Goal: Find specific page/section: Find specific page/section

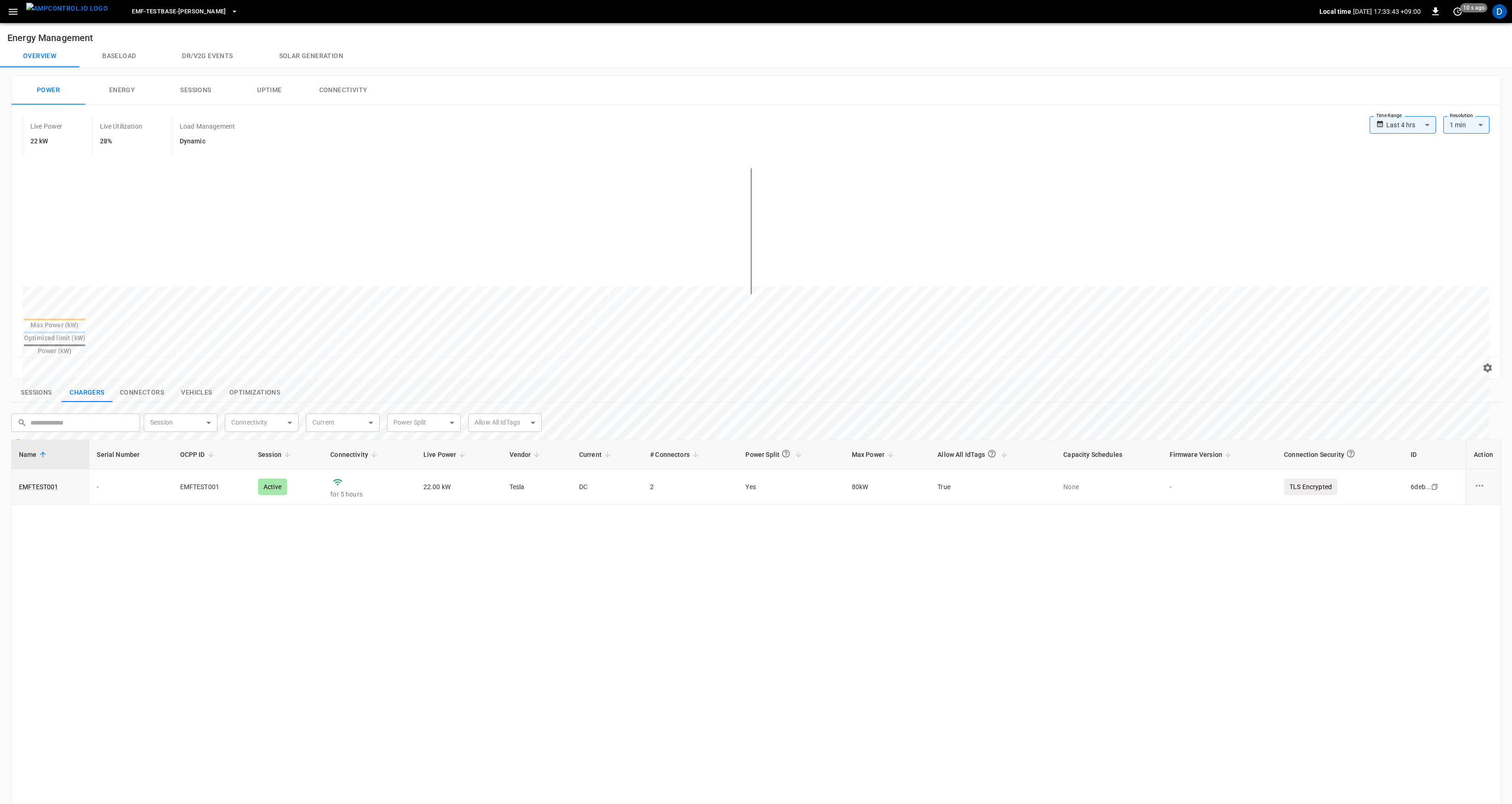
click at [47, 55] on button "Overview" at bounding box center [40, 55] width 79 height 22
click at [200, 8] on span "eMF-Testbase-[PERSON_NAME]" at bounding box center [179, 11] width 94 height 11
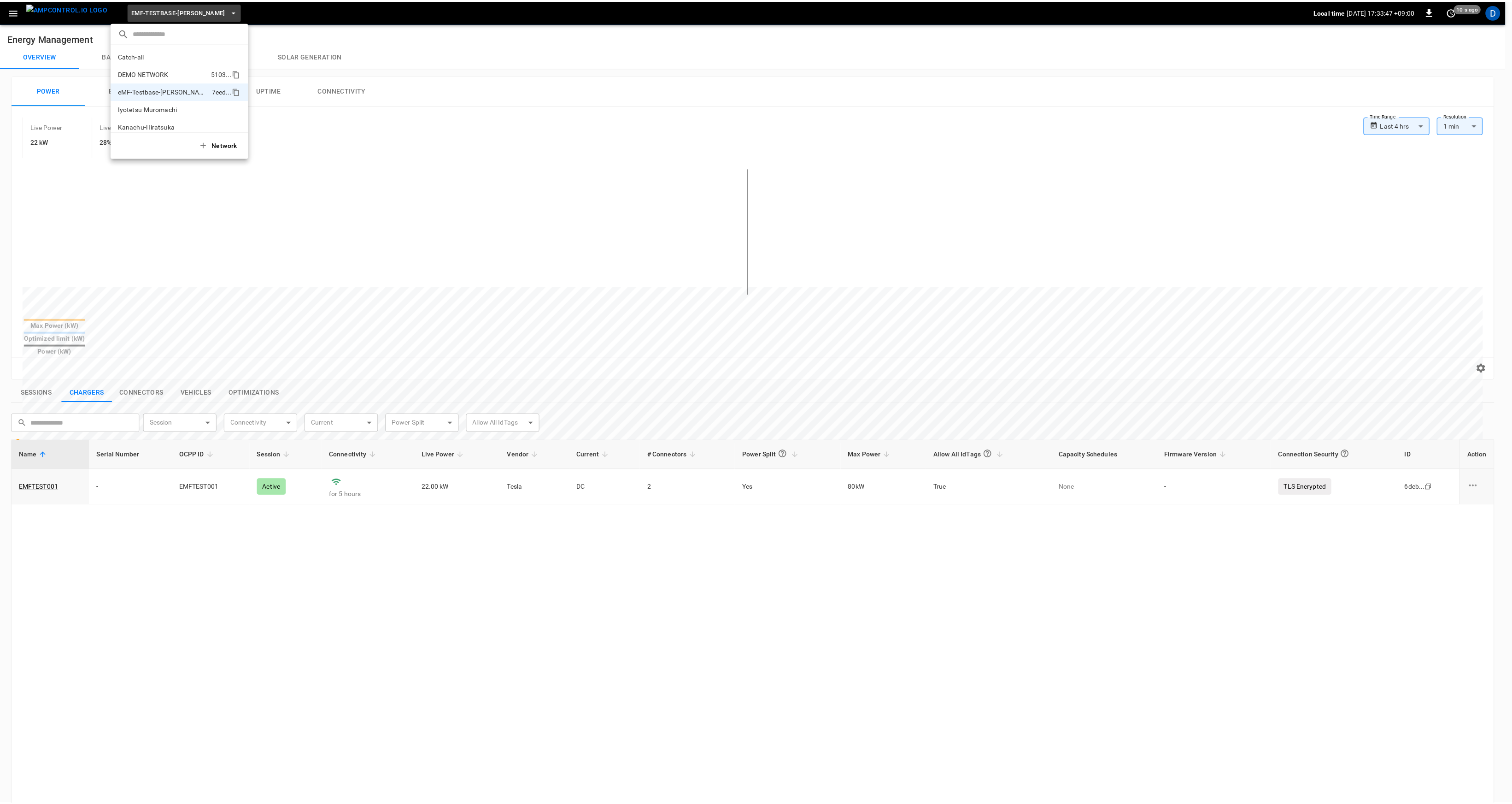
scroll to position [25, 0]
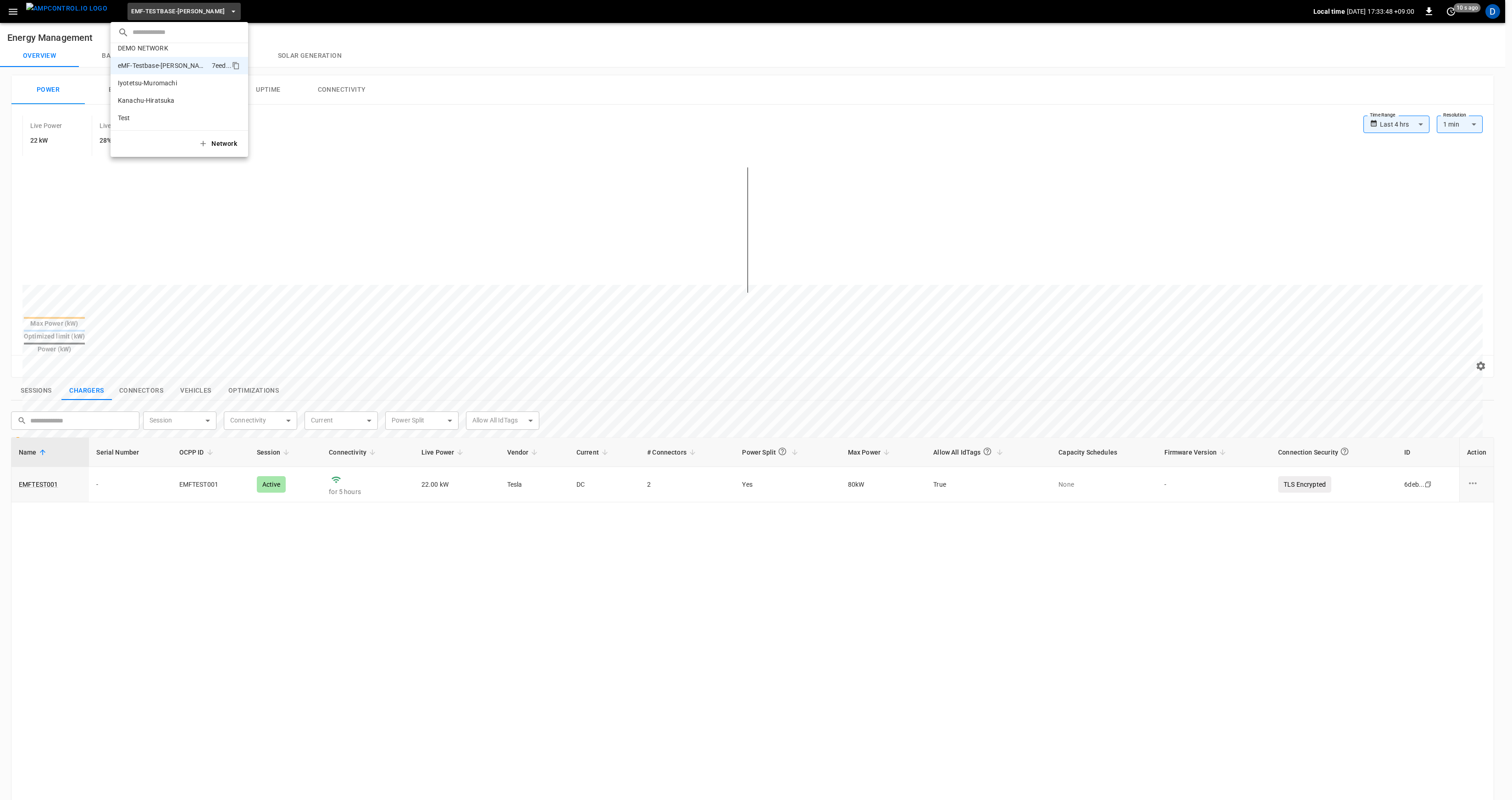
click at [535, 90] on div at bounding box center [756, 400] width 1512 height 800
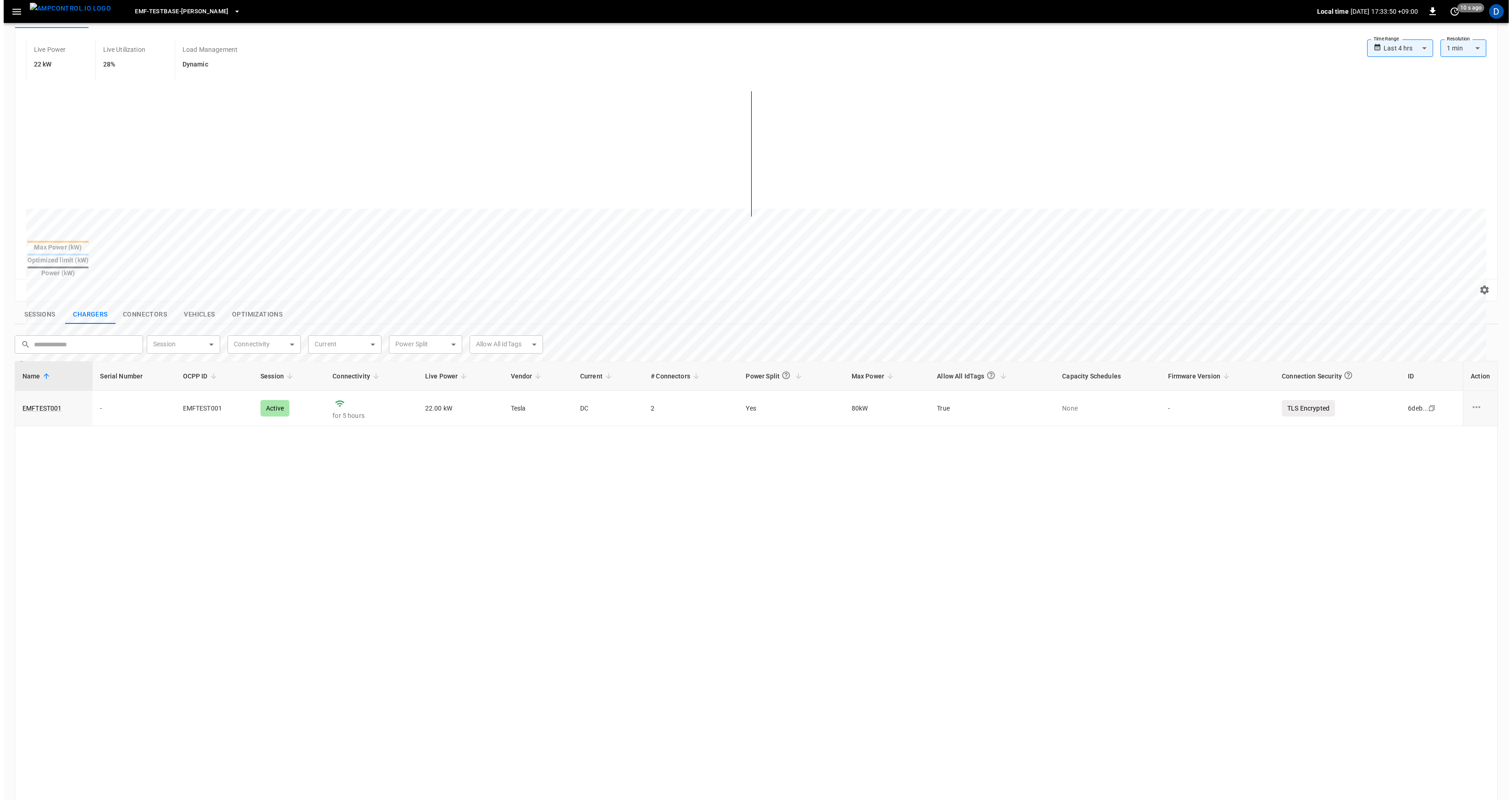
scroll to position [0, 0]
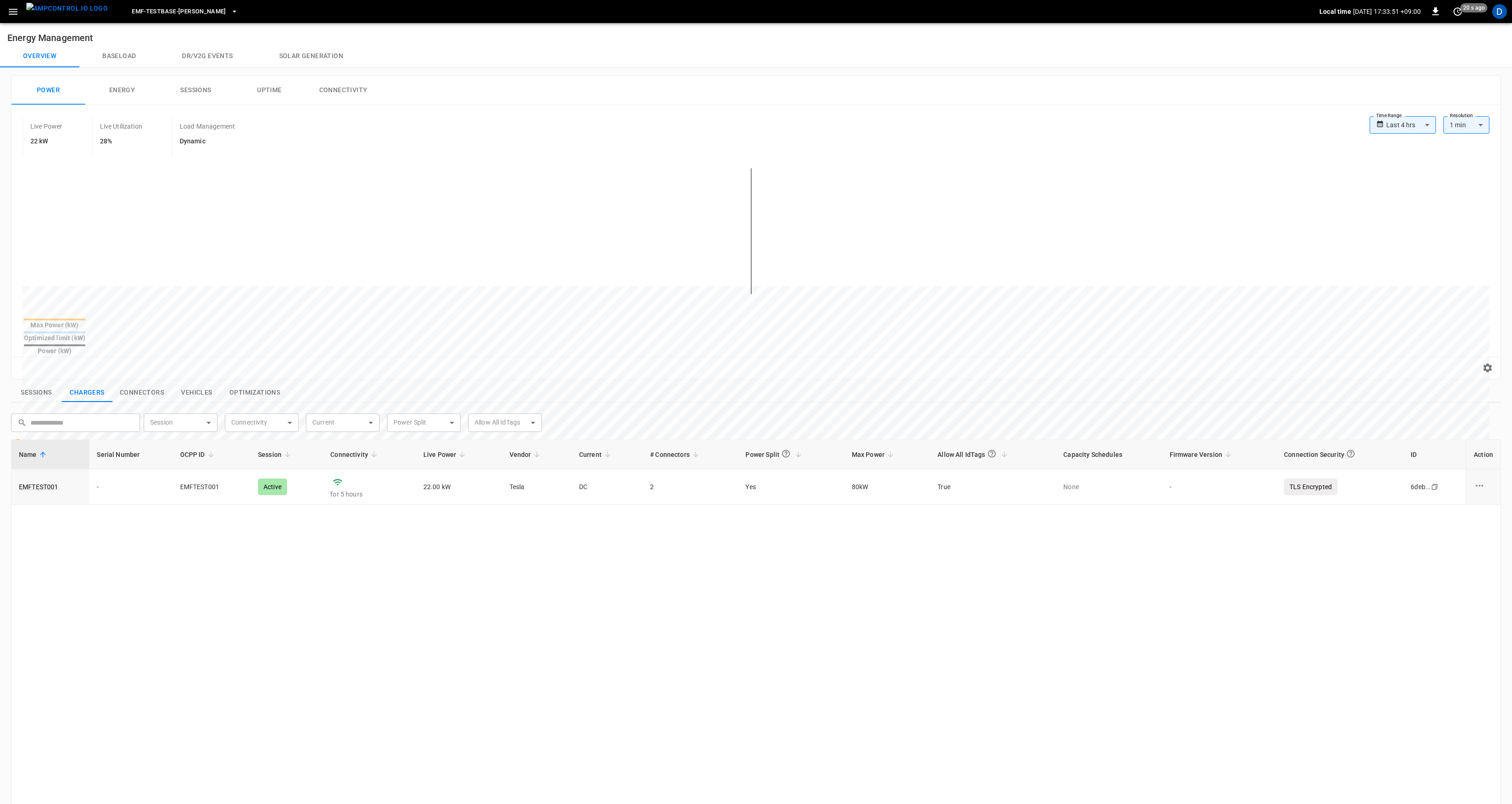
click at [225, 19] on button "eMF-Testbase-[PERSON_NAME]" at bounding box center [184, 11] width 114 height 18
click at [186, 81] on p "Iyotetsu-Muromachi" at bounding box center [163, 83] width 90 height 9
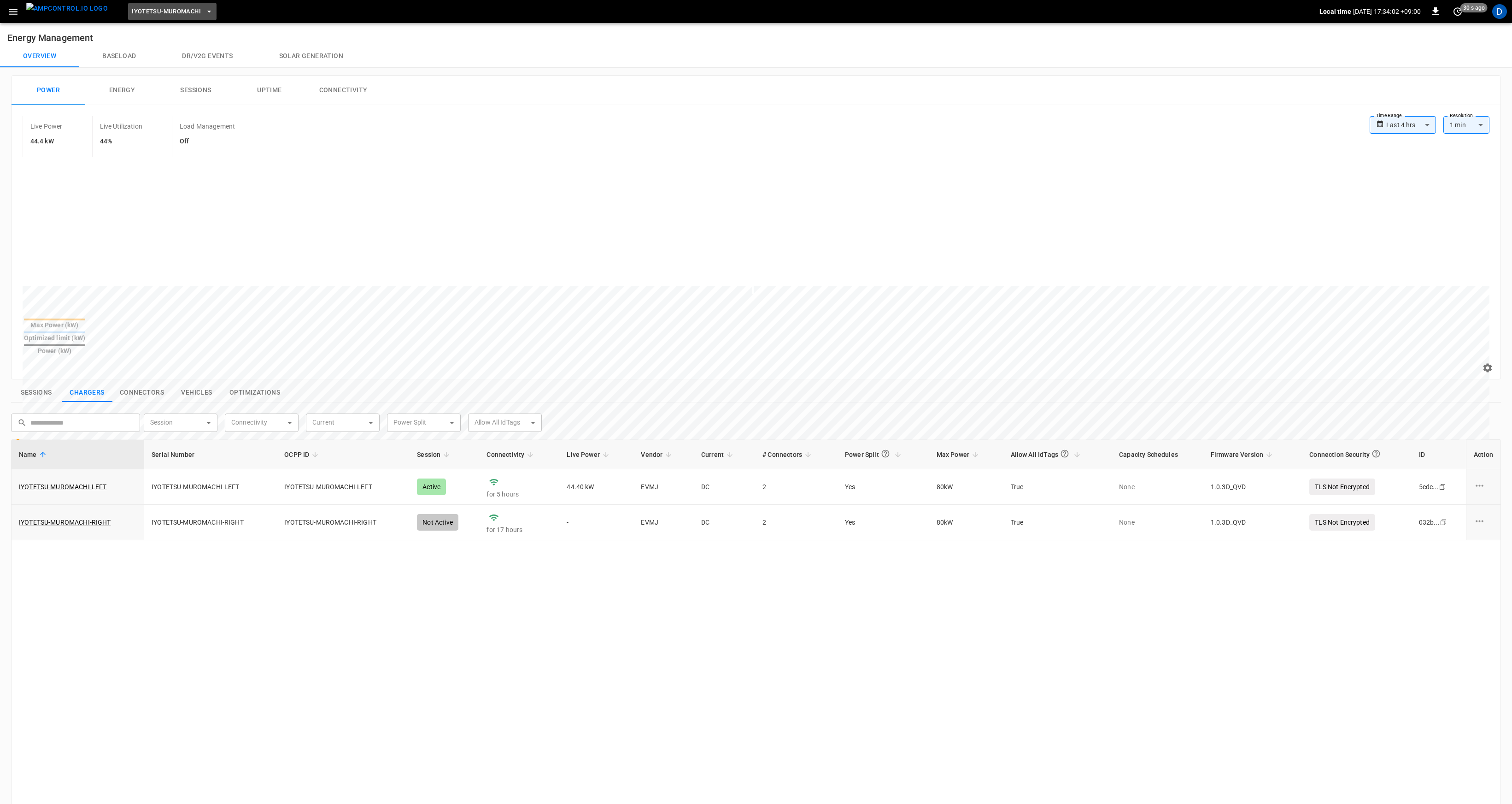
click at [164, 4] on button "Iyotetsu-Muromachi" at bounding box center [172, 11] width 88 height 18
click at [175, 72] on li "eMF-Testbase-Musashimurayama 7eed ..." at bounding box center [180, 66] width 138 height 18
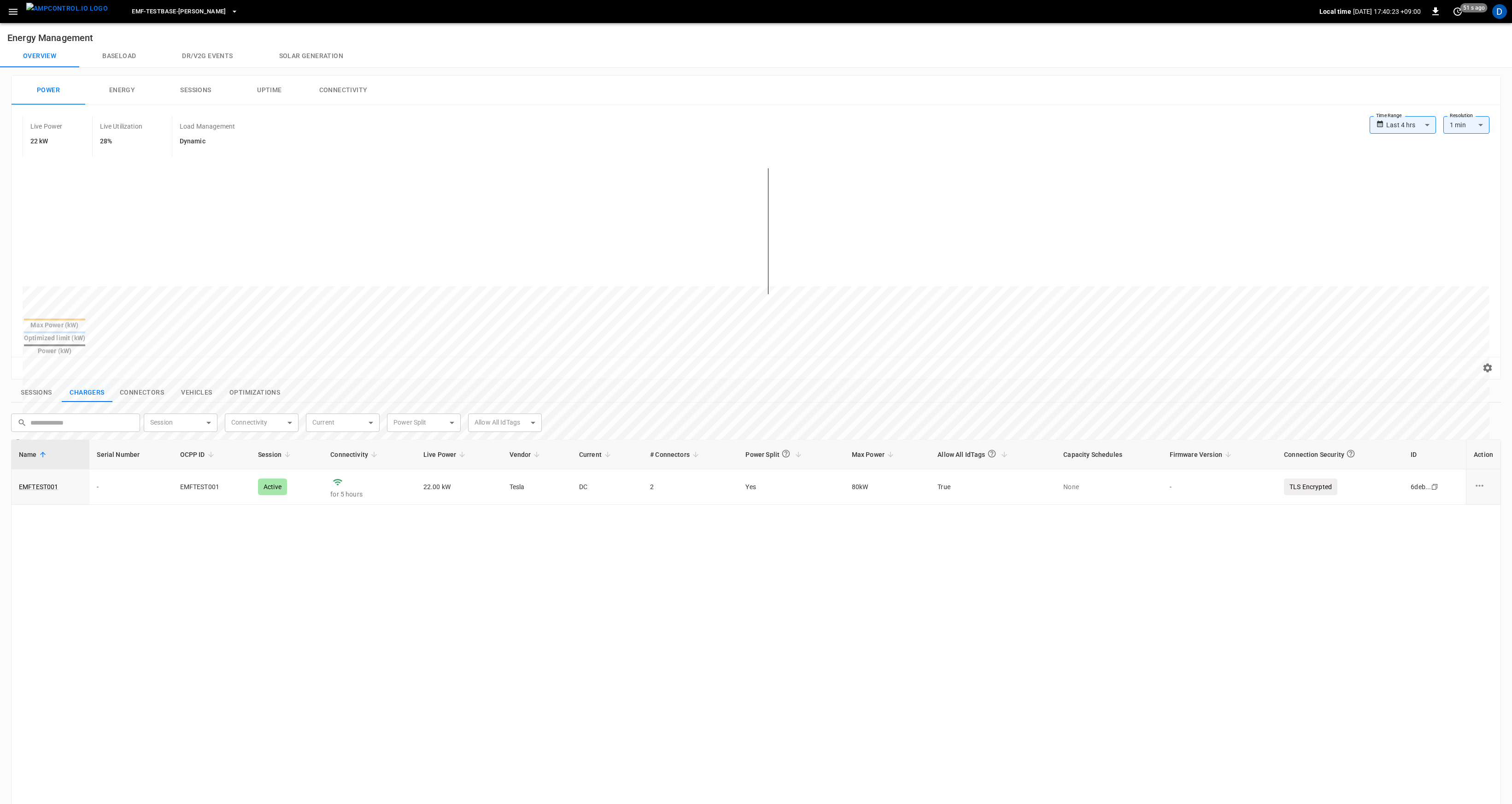
click at [102, 57] on button "Baseload" at bounding box center [119, 55] width 80 height 22
